Goal: Task Accomplishment & Management: Complete application form

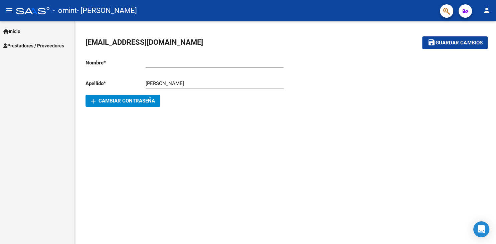
click at [43, 43] on span "Prestadores / Proveedores" at bounding box center [33, 45] width 61 height 7
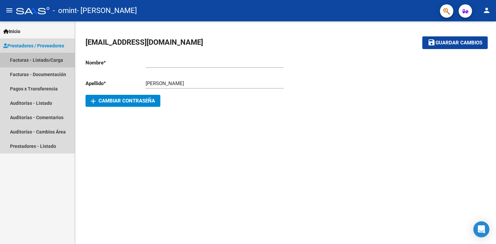
click at [45, 61] on link "Facturas - Listado/Carga" at bounding box center [37, 60] width 74 height 14
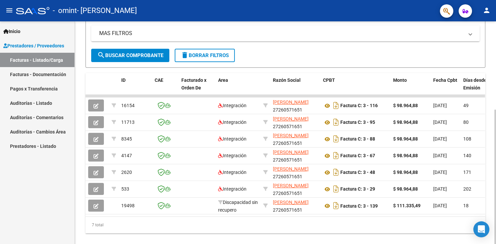
scroll to position [138, 0]
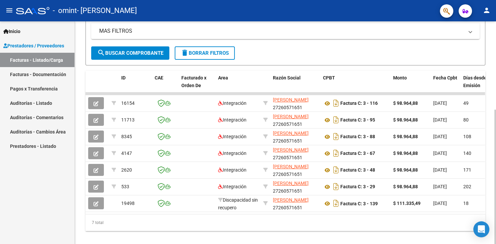
click at [273, 122] on div at bounding box center [495, 176] width 2 height 134
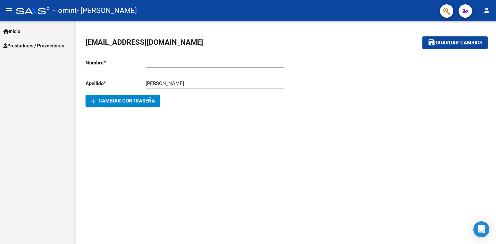
click at [44, 50] on link "Prestadores / Proveedores" at bounding box center [37, 45] width 74 height 14
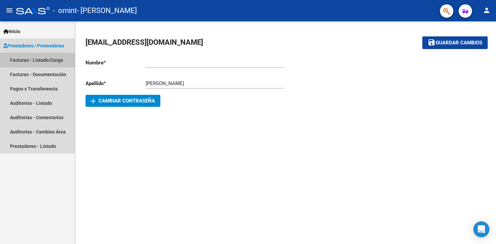
click at [44, 59] on link "Facturas - Listado/Carga" at bounding box center [37, 60] width 74 height 14
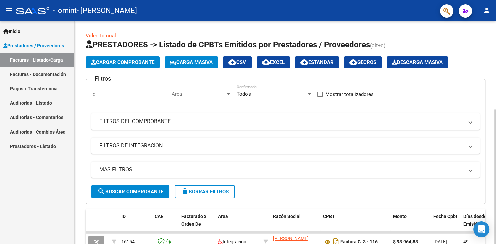
click at [138, 63] on span "Cargar Comprobante" at bounding box center [122, 62] width 63 height 6
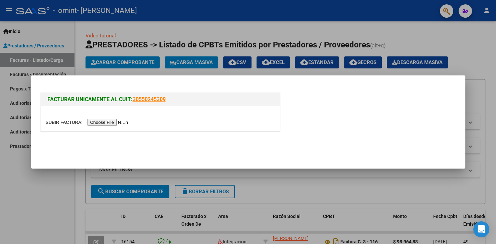
click at [59, 121] on input "file" at bounding box center [88, 122] width 84 height 7
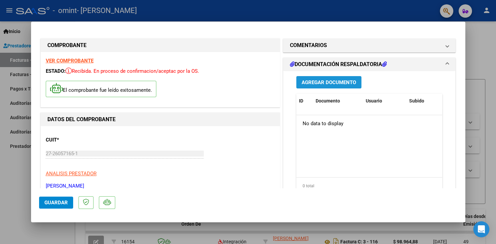
click at [330, 82] on span "Agregar Documento" at bounding box center [328, 82] width 54 height 6
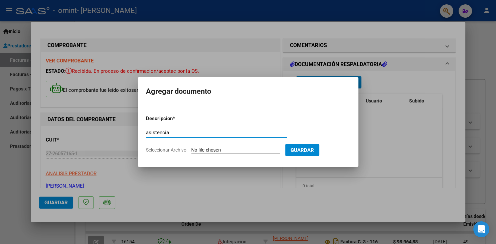
type input "asistencia"
click at [211, 150] on input "Seleccionar Archivo" at bounding box center [235, 150] width 88 height 6
type input "C:\fakepath\asistencia [PERSON_NAME] 8.pdf"
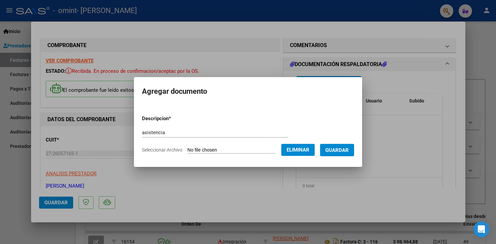
click at [341, 149] on span "Guardar" at bounding box center [336, 150] width 23 height 6
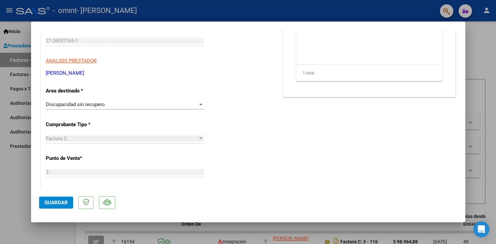
scroll to position [115, 0]
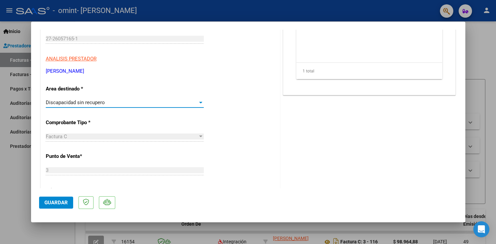
click at [200, 102] on div at bounding box center [200, 103] width 3 height 2
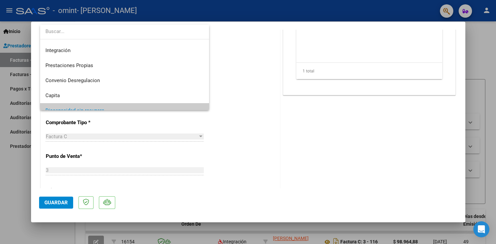
scroll to position [49, 0]
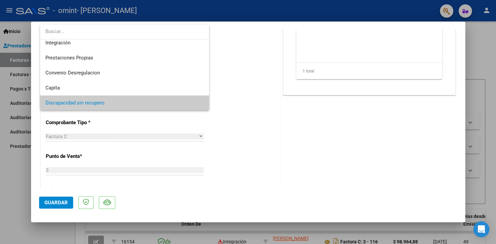
click at [268, 177] on div at bounding box center [248, 122] width 496 height 244
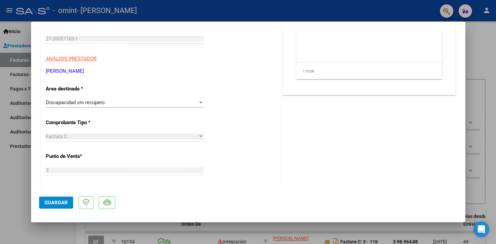
click at [200, 101] on div at bounding box center [201, 102] width 6 height 5
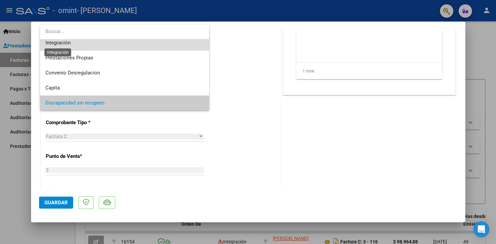
click at [56, 40] on span "Integración" at bounding box center [57, 43] width 25 height 6
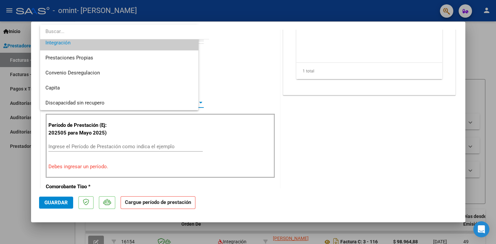
scroll to position [45, 0]
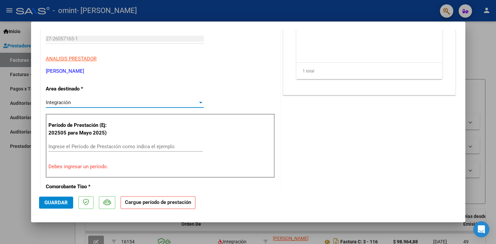
click at [98, 149] on input "Ingrese el Período de Prestación como indica el ejemplo" at bounding box center [125, 147] width 154 height 6
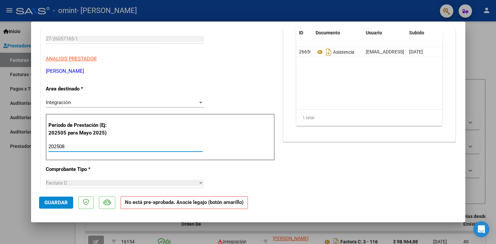
type input "202508"
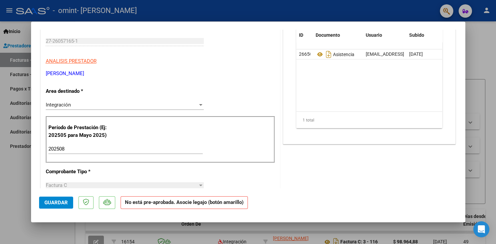
scroll to position [31, 0]
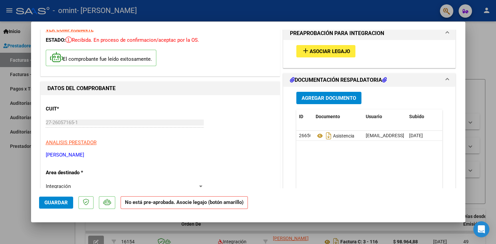
click at [325, 53] on span "Asociar Legajo" at bounding box center [329, 51] width 40 height 6
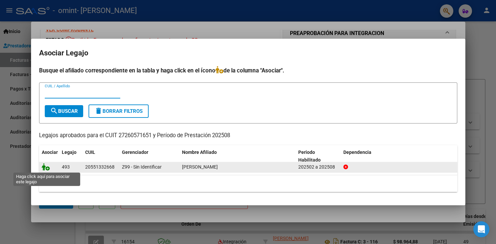
click at [42, 165] on icon at bounding box center [46, 166] width 8 height 7
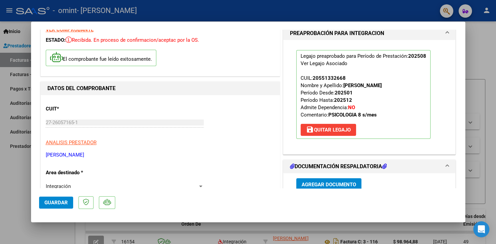
scroll to position [111, 0]
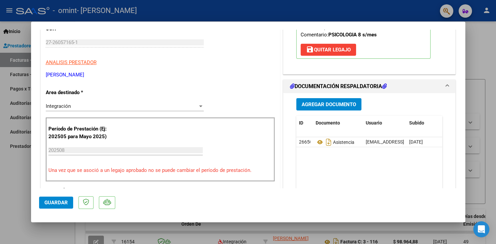
click at [76, 151] on input "202508" at bounding box center [125, 150] width 154 height 6
click at [66, 134] on p "Período de Prestación (Ej: 202505 para Mayo 2025)" at bounding box center [81, 132] width 67 height 15
click at [67, 149] on input "202508" at bounding box center [125, 150] width 154 height 6
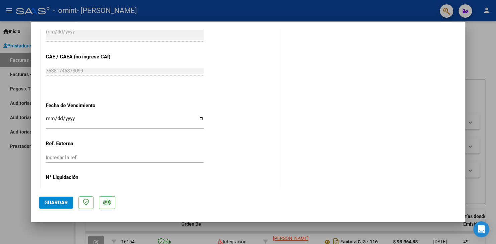
scroll to position [430, 0]
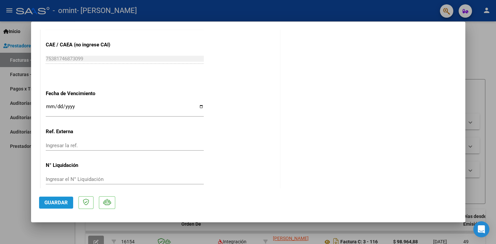
click at [55, 202] on span "Guardar" at bounding box center [55, 203] width 23 height 6
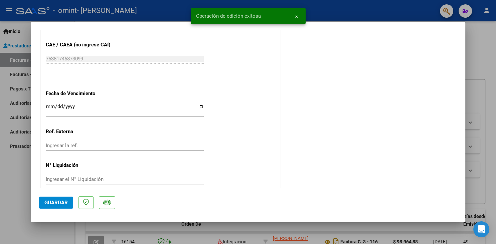
click at [9, 165] on div at bounding box center [248, 122] width 496 height 244
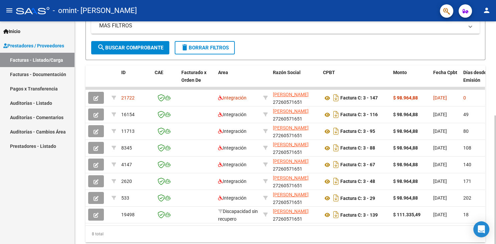
scroll to position [145, 0]
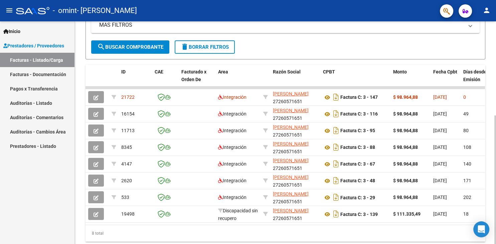
click at [495, 131] on div at bounding box center [495, 179] width 2 height 128
